Goal: Transaction & Acquisition: Subscribe to service/newsletter

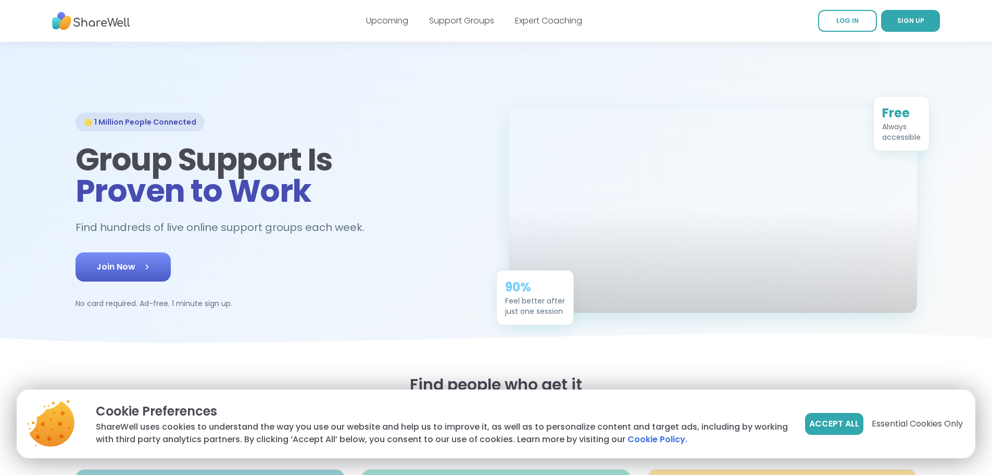
click at [76, 281] on link "Join Now" at bounding box center [123, 266] width 95 height 29
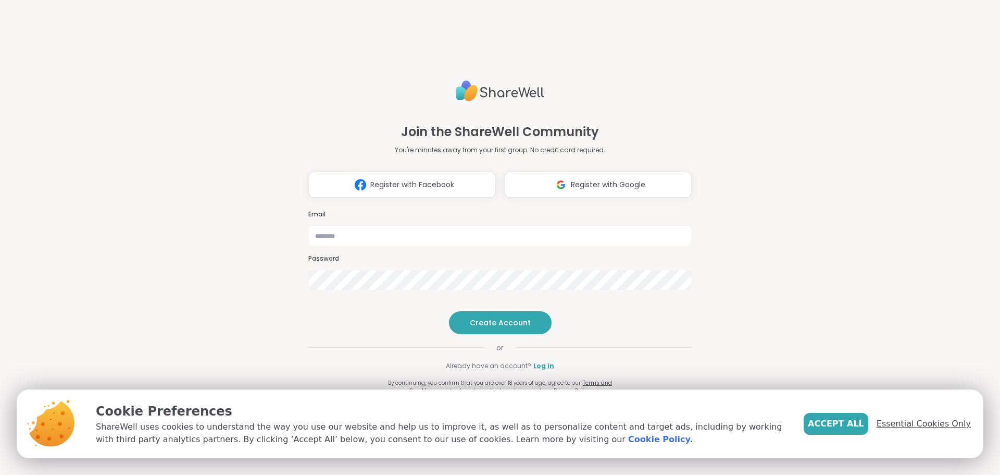
click at [930, 425] on span "Essential Cookies Only" at bounding box center [924, 423] width 94 height 13
